Goal: Transaction & Acquisition: Download file/media

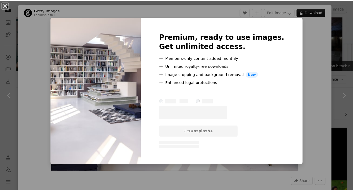
scroll to position [238, 0]
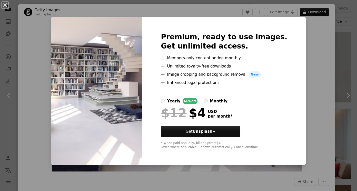
click at [304, 26] on div "An X shape Premium, ready to use images. Get unlimited access. A plus sign Memb…" at bounding box center [178, 95] width 357 height 191
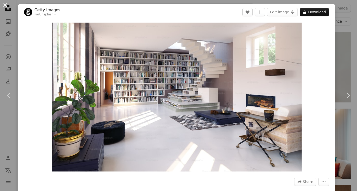
click at [5, 7] on button "An X shape" at bounding box center [5, 5] width 6 height 6
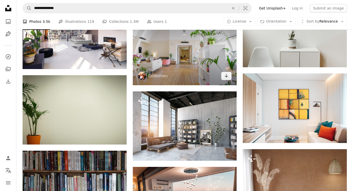
scroll to position [271, 0]
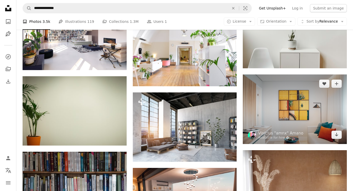
click at [296, 108] on img at bounding box center [295, 108] width 104 height 69
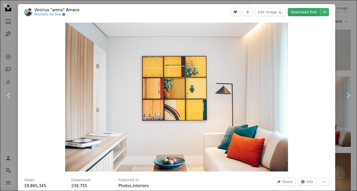
click at [306, 12] on link "Download free" at bounding box center [303, 12] width 32 height 8
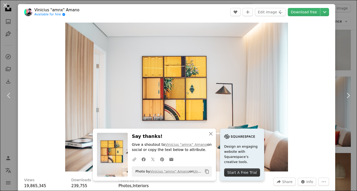
click at [335, 42] on div "An X shape Chevron left Chevron right Vinicius "amnx" Amano Available for hire …" at bounding box center [178, 95] width 357 height 191
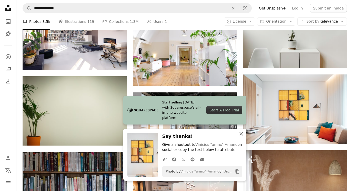
click at [241, 133] on icon "button" at bounding box center [241, 134] width 4 height 4
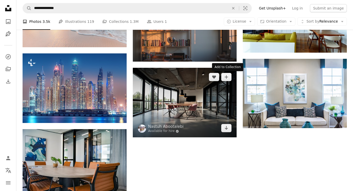
scroll to position [521, 0]
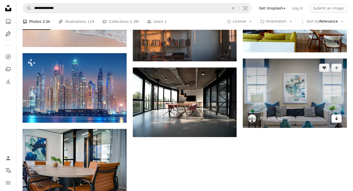
click at [338, 119] on icon "Arrow pointing down" at bounding box center [336, 118] width 4 height 6
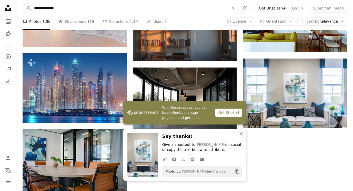
click at [204, 11] on input "**********" at bounding box center [130, 8] width 196 height 10
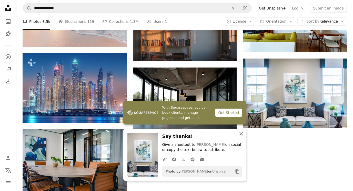
click at [243, 134] on icon "An X shape" at bounding box center [241, 133] width 6 height 6
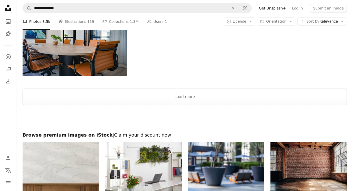
scroll to position [643, 0]
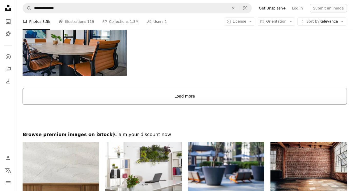
click at [190, 101] on button "Load more" at bounding box center [185, 96] width 324 height 16
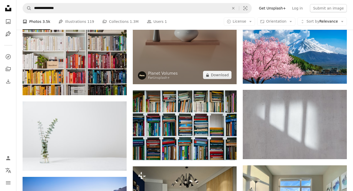
scroll to position [2588, 0]
